Goal: Download file/media

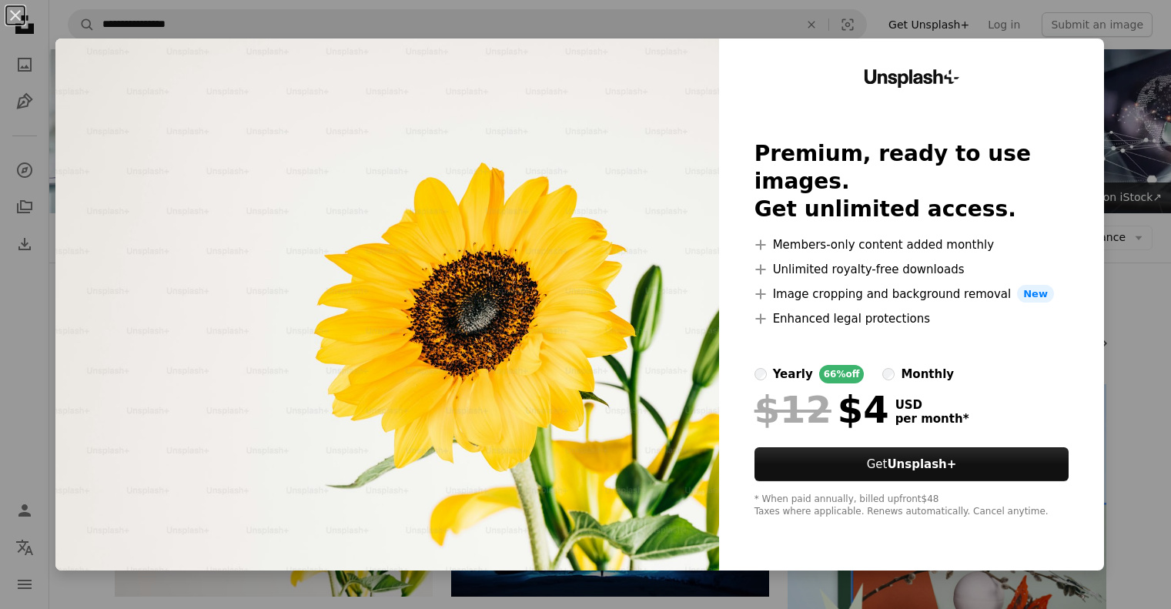
scroll to position [257, 0]
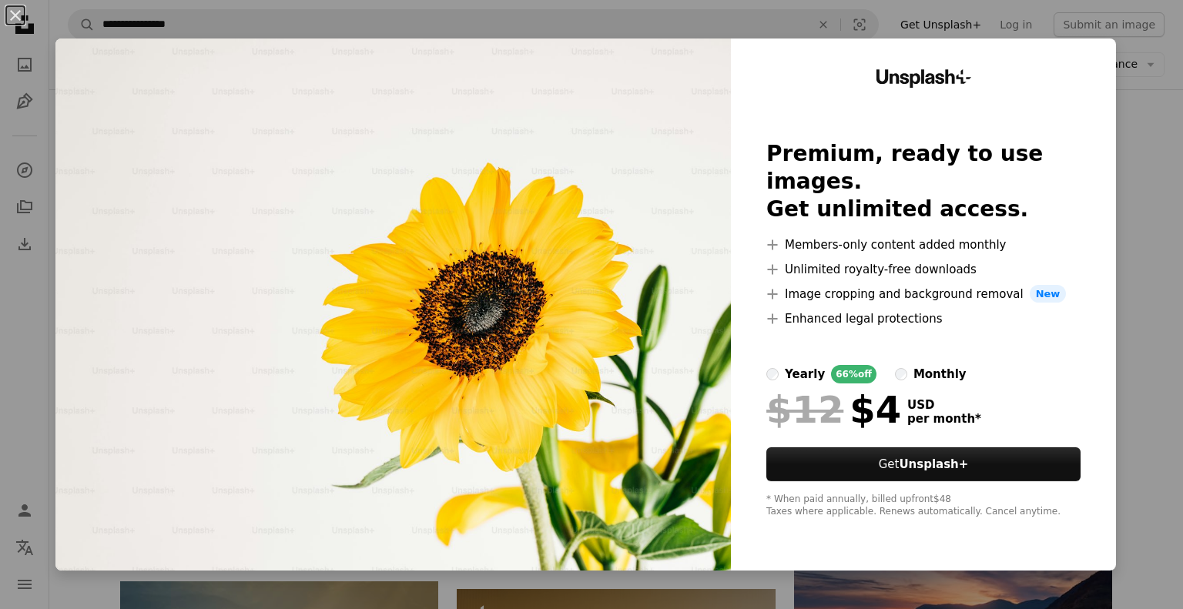
click at [576, 27] on div "An X shape Unsplash+ Premium, ready to use images. Get unlimited access. A plus…" at bounding box center [591, 304] width 1183 height 609
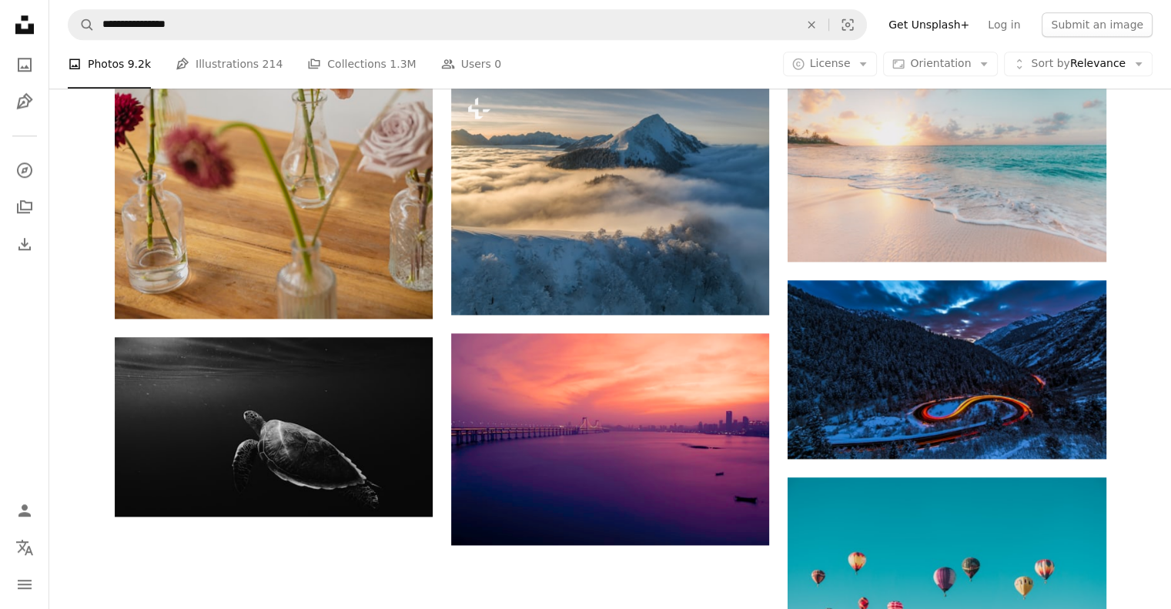
scroll to position [1469, 0]
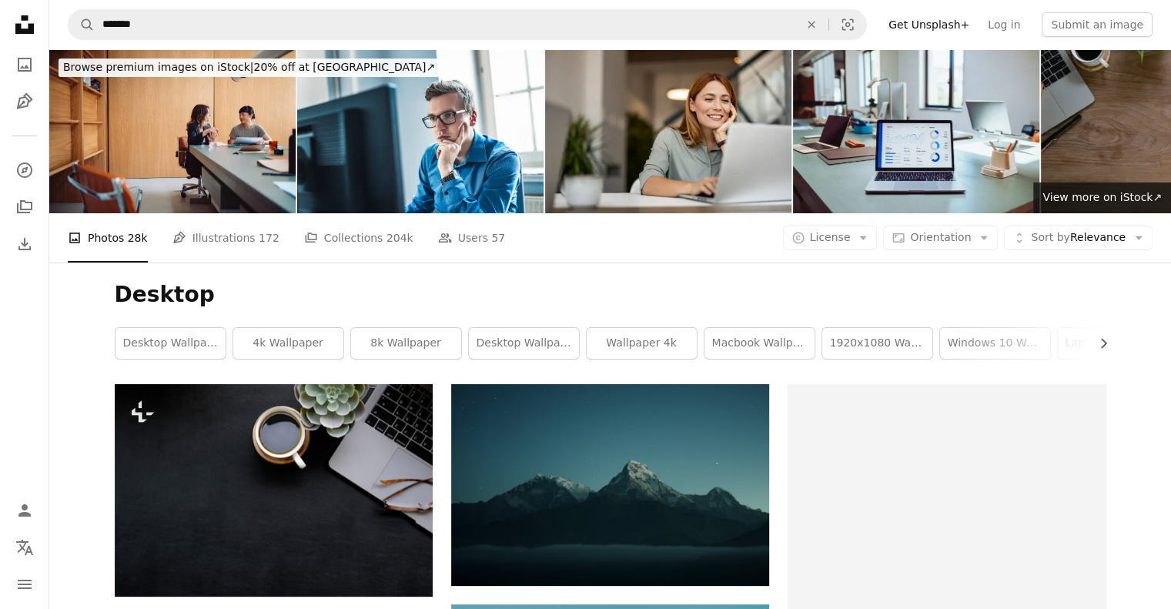
scroll to position [1109, 0]
